Goal: Task Accomplishment & Management: Manage account settings

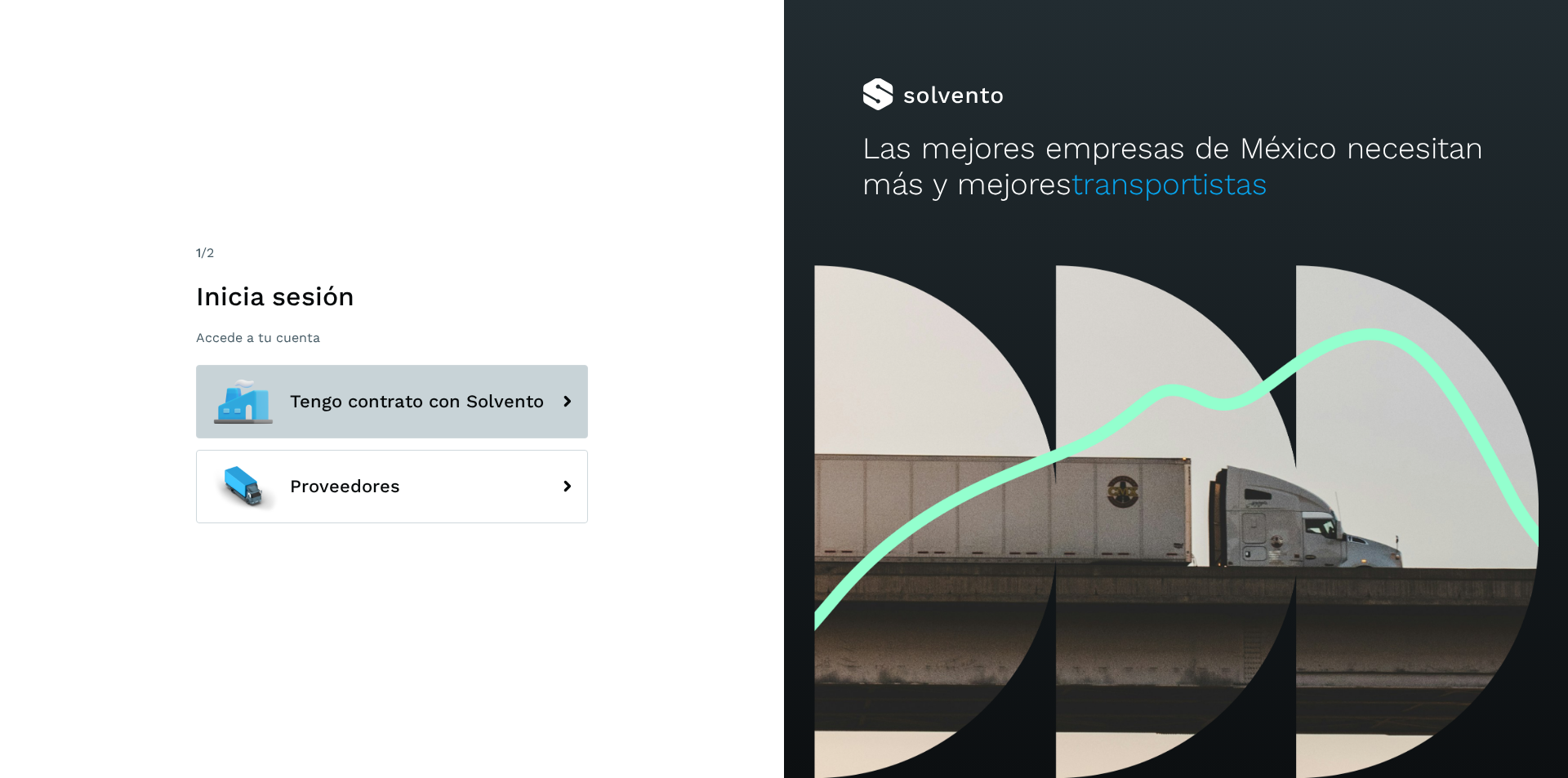
click at [488, 399] on span "Tengo contrato con Solvento" at bounding box center [417, 401] width 254 height 20
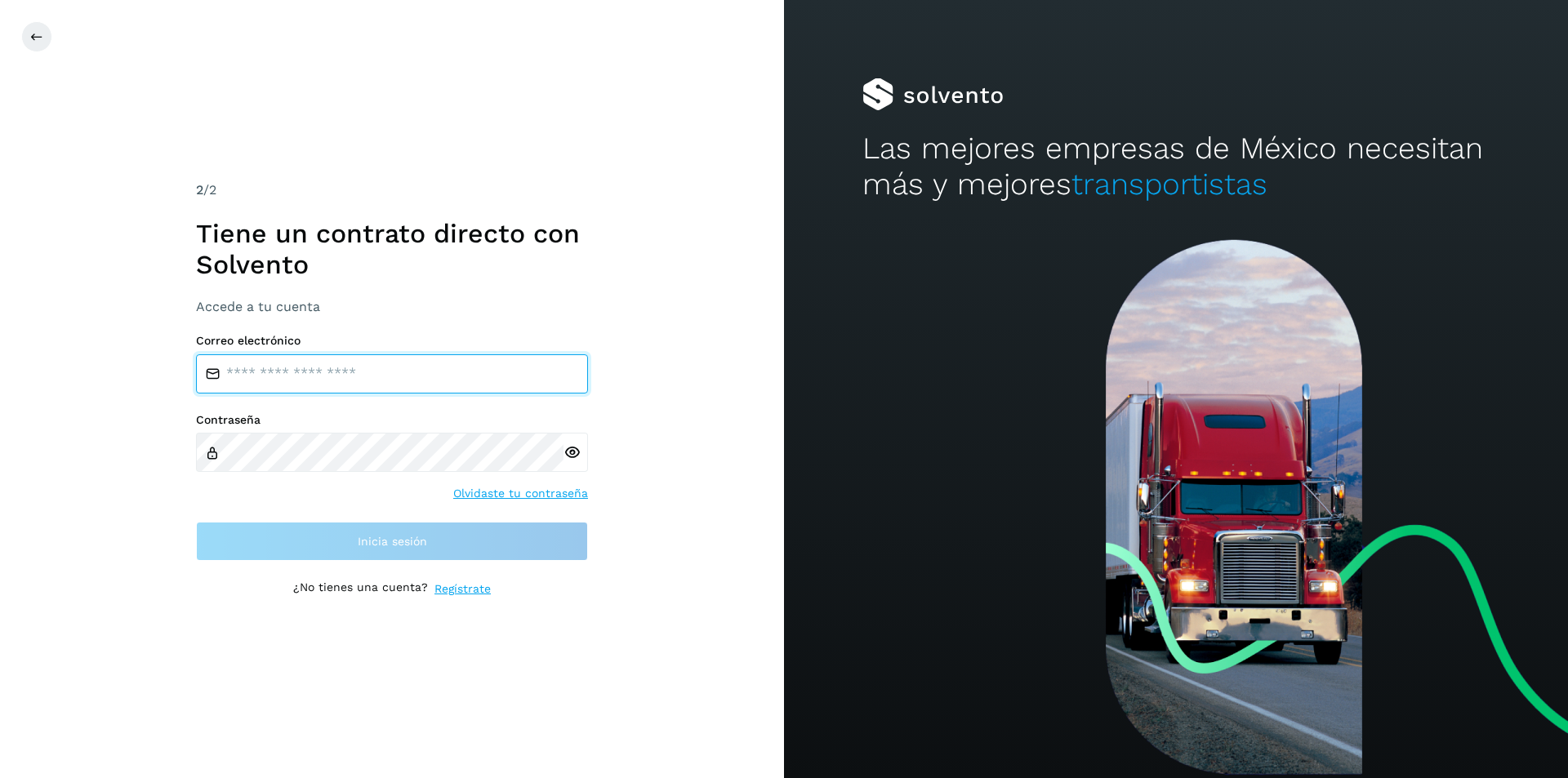
click at [434, 370] on input "email" at bounding box center [392, 374] width 392 height 40
type input "**********"
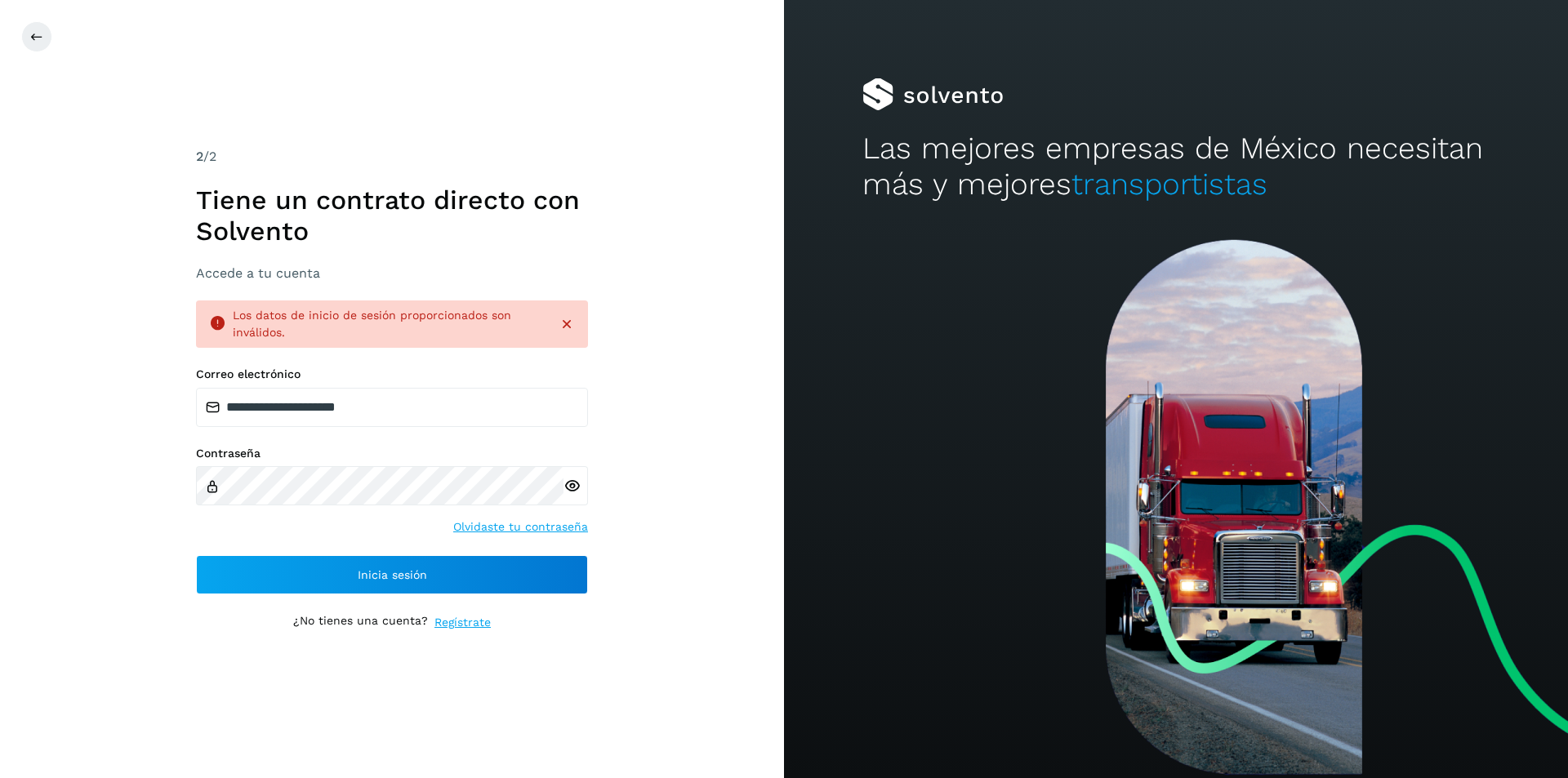
click at [567, 494] on div at bounding box center [576, 486] width 24 height 40
click at [579, 486] on icon at bounding box center [572, 486] width 17 height 17
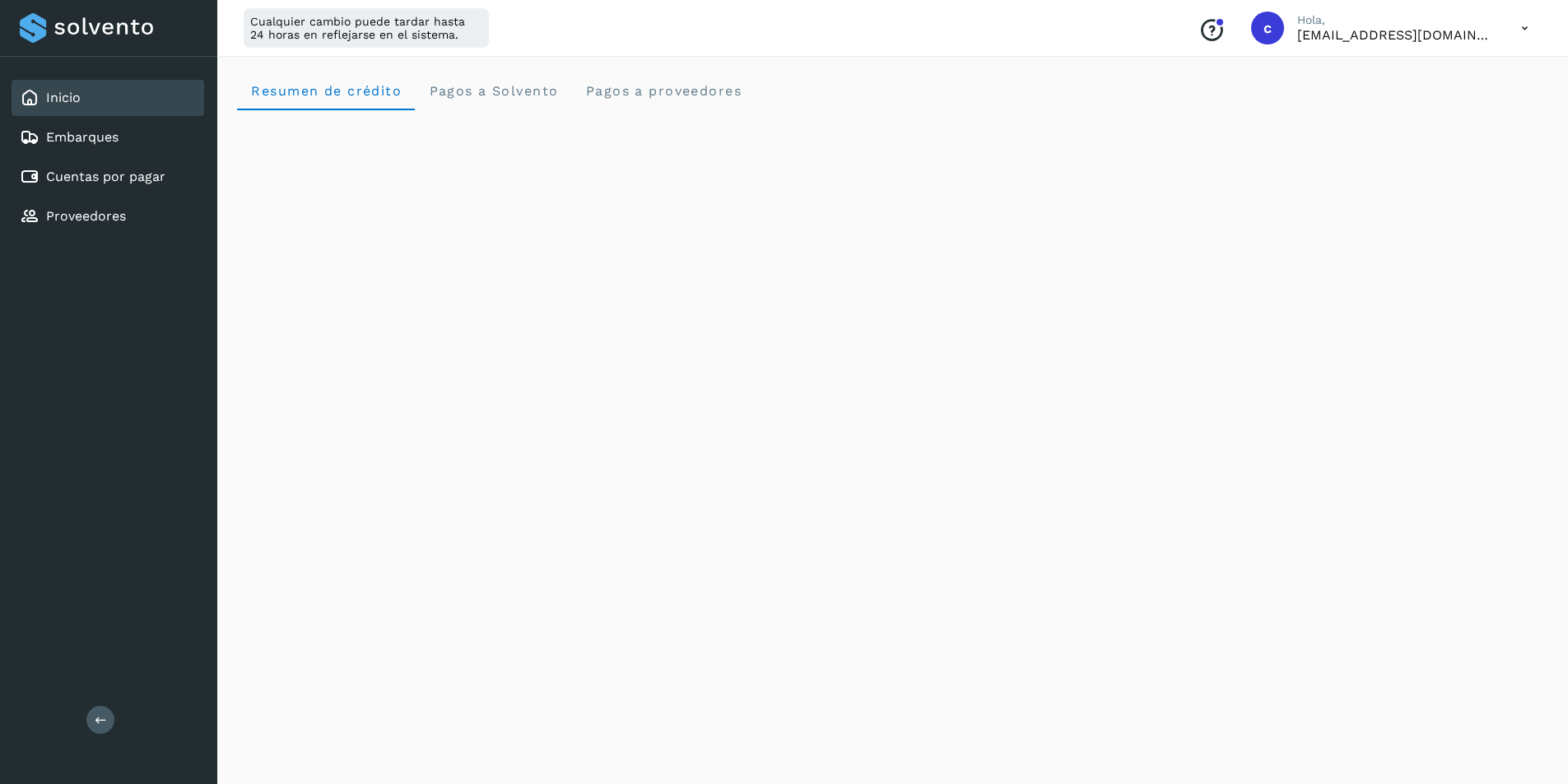
click at [1137, 35] on div "Cualquier cambio puede tardar hasta 24 horas en reflejarse en el sistema. Conoc…" at bounding box center [893, 28] width 1351 height 57
click at [641, 81] on proveedores "Pagos a proveedores" at bounding box center [662, 91] width 183 height 40
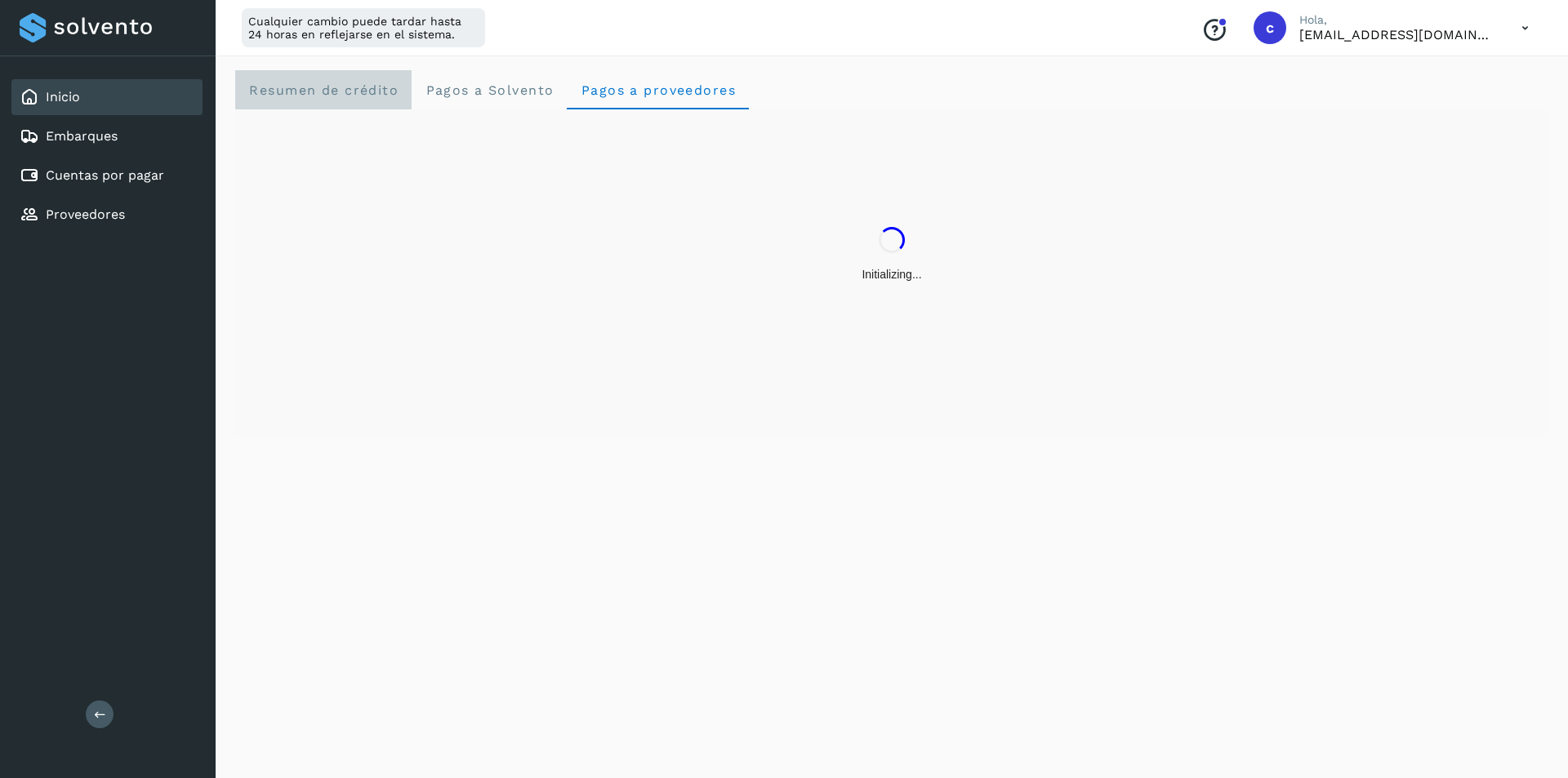
click at [357, 91] on span "Resumen de crédito" at bounding box center [322, 90] width 150 height 15
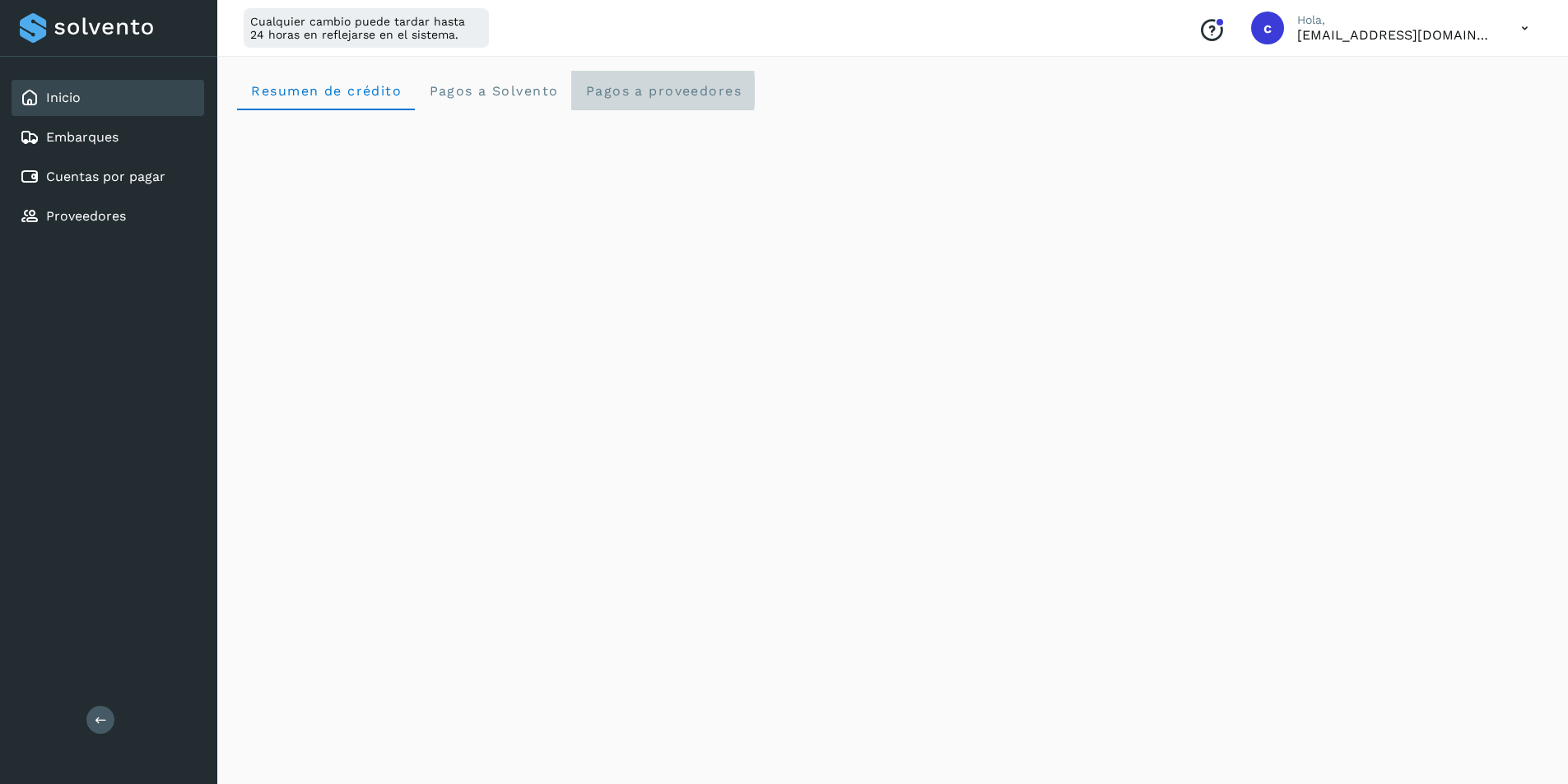
click at [688, 109] on proveedores "Pagos a proveedores" at bounding box center [662, 91] width 183 height 40
